Goal: Navigation & Orientation: Find specific page/section

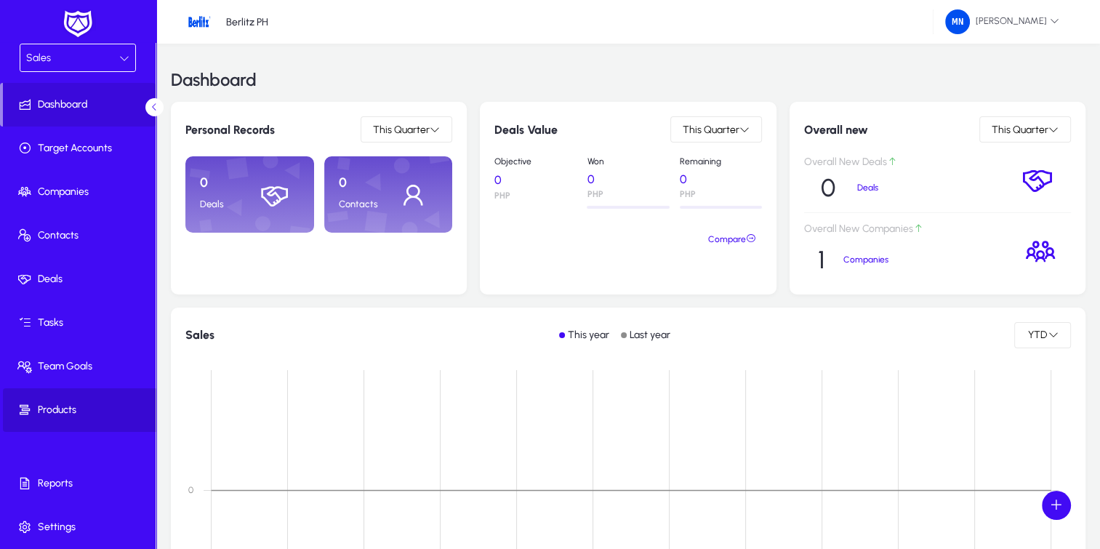
click at [78, 404] on span "Products" at bounding box center [81, 410] width 156 height 15
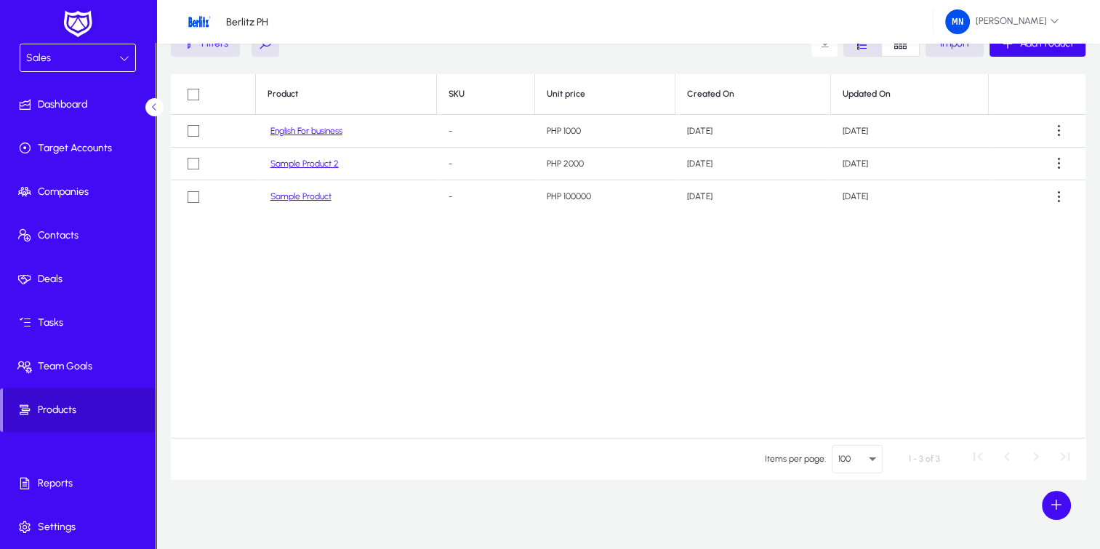
scroll to position [74, 0]
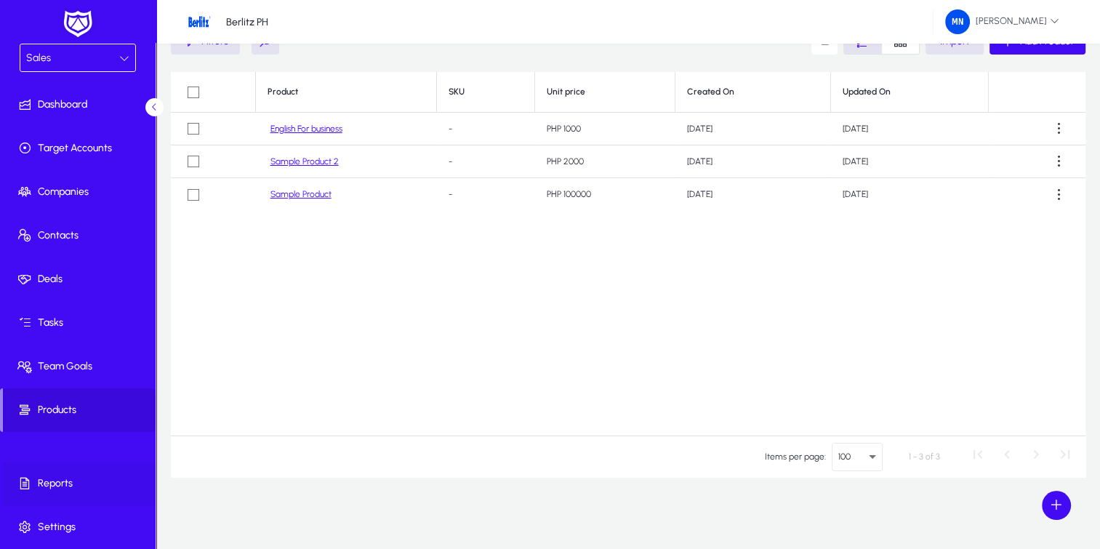
click at [55, 488] on span "Reports" at bounding box center [81, 483] width 156 height 15
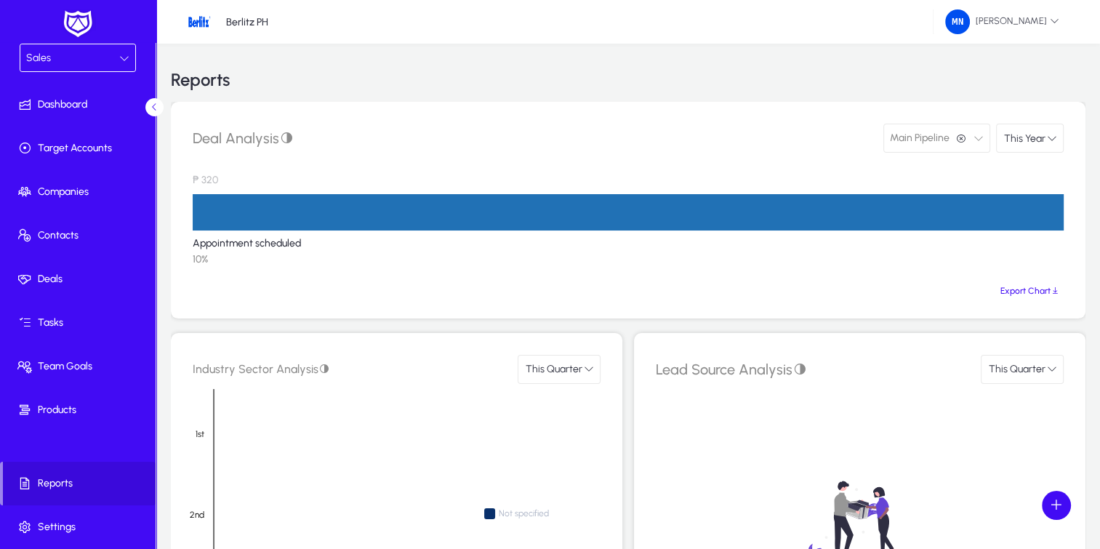
click at [108, 57] on div "Sales" at bounding box center [72, 58] width 93 height 19
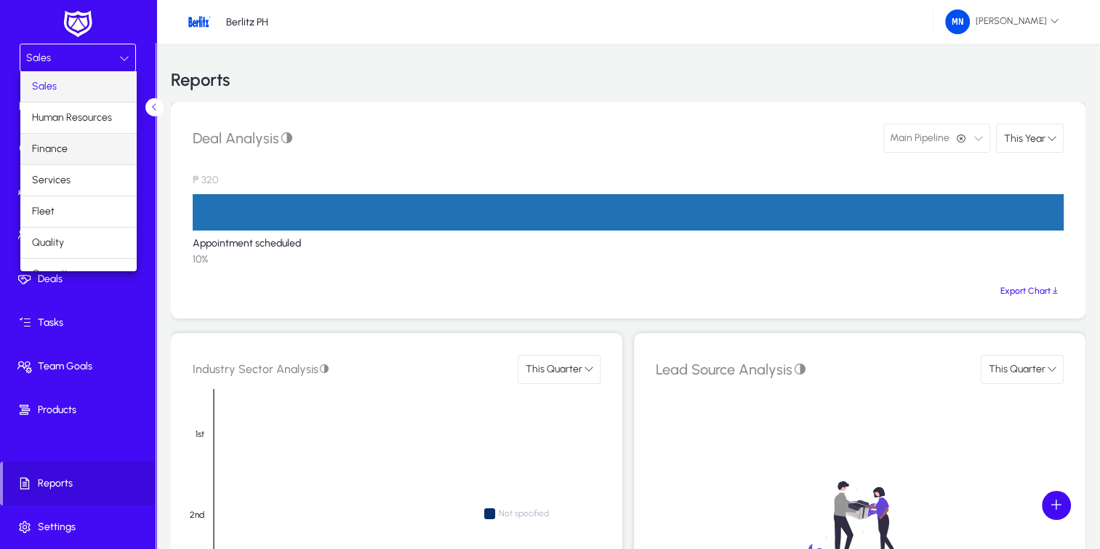
click at [78, 150] on mat-option "Finance" at bounding box center [78, 149] width 116 height 31
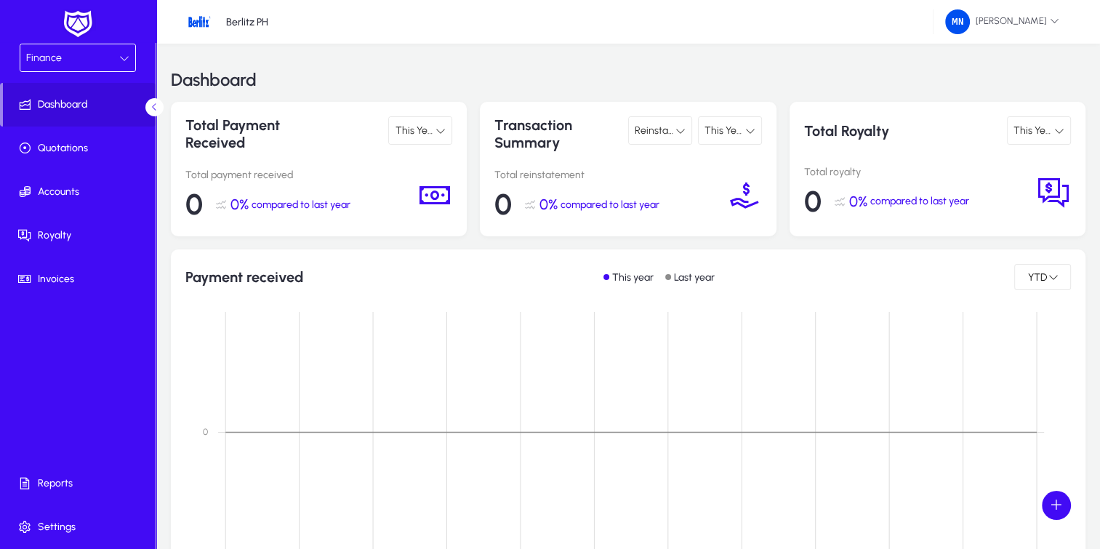
click at [119, 53] on icon at bounding box center [124, 58] width 10 height 10
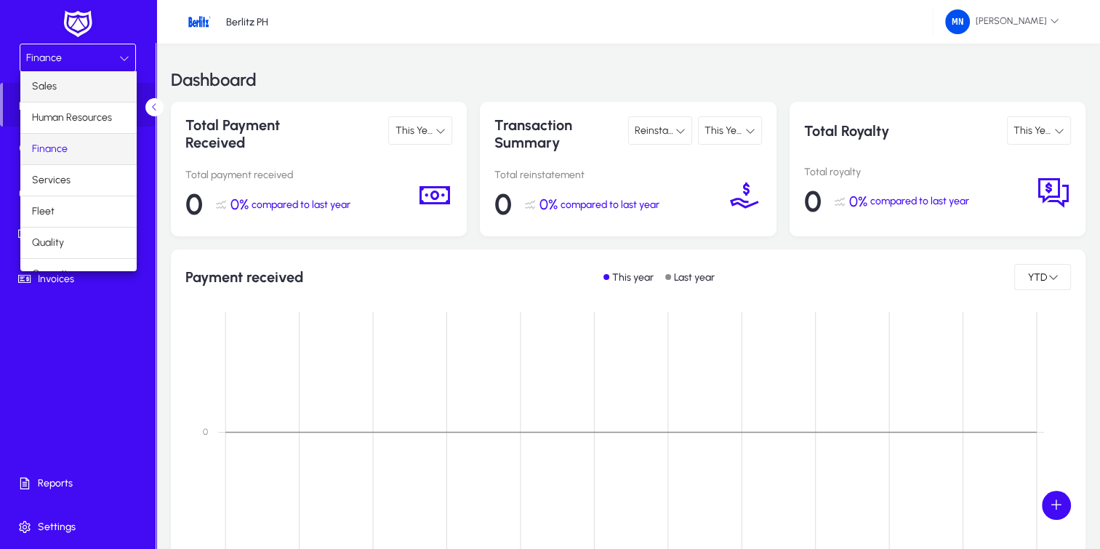
click at [70, 78] on mat-option "Sales" at bounding box center [78, 86] width 116 height 31
